Goal: Task Accomplishment & Management: Manage account settings

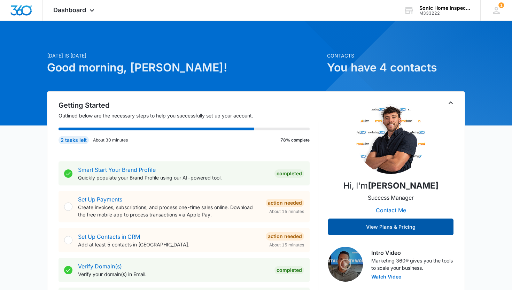
click at [402, 230] on button "View Plans & Pricing" at bounding box center [391, 227] width 126 height 17
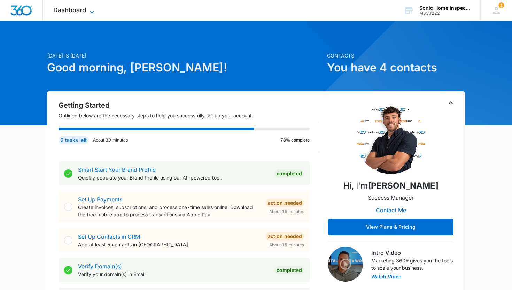
click at [89, 10] on icon at bounding box center [92, 12] width 8 height 8
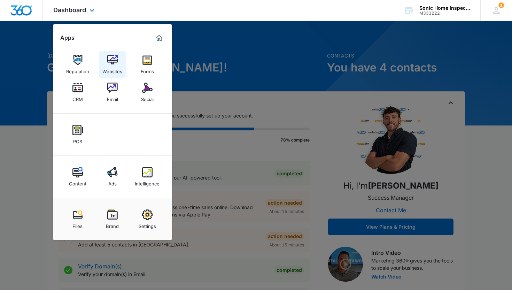
click at [116, 62] on img at bounding box center [112, 60] width 10 height 10
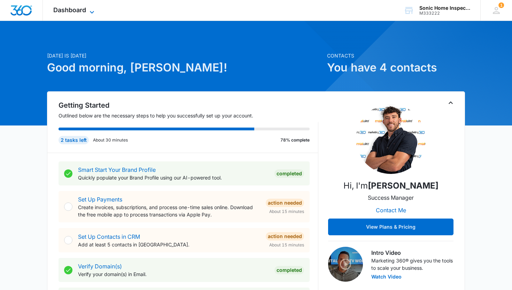
click at [93, 10] on icon at bounding box center [92, 12] width 8 height 8
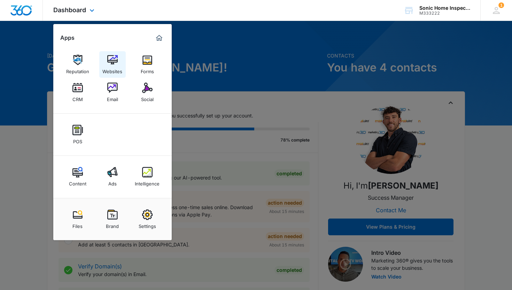
click at [114, 62] on img at bounding box center [112, 60] width 10 height 10
